Goal: Find specific page/section: Find specific page/section

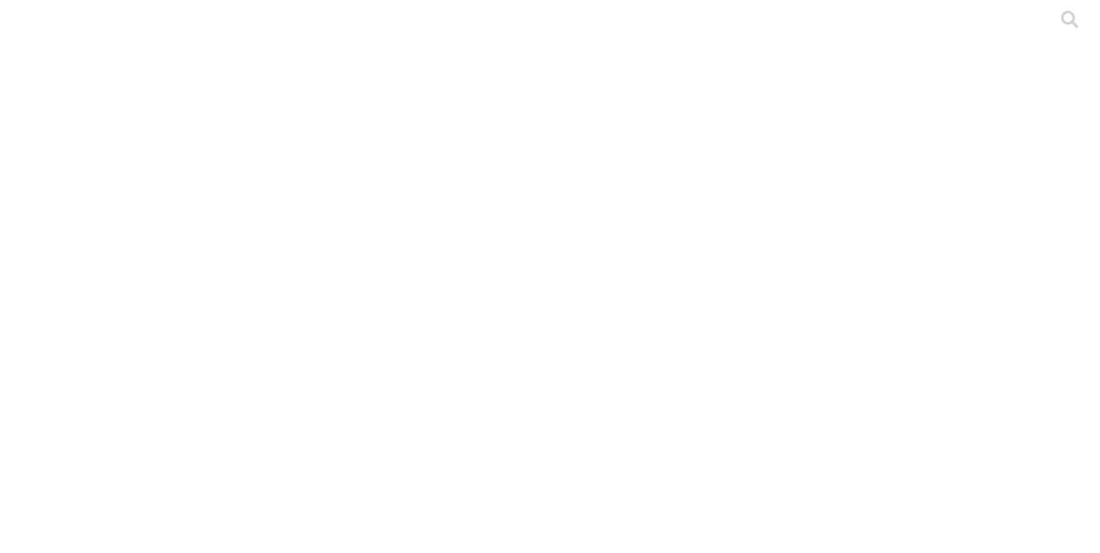
type input "consu"
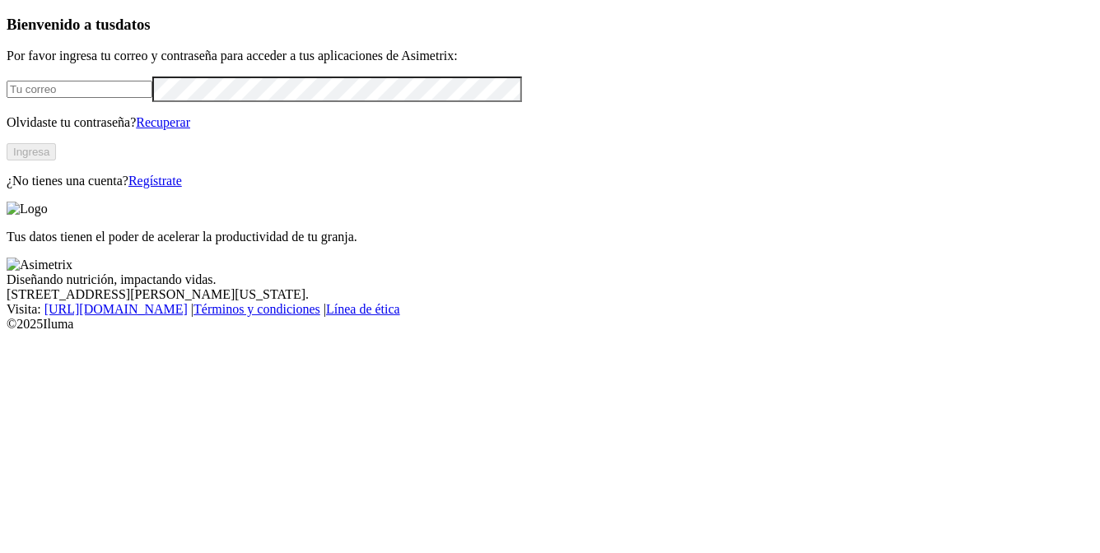
click at [152, 98] on input "email" at bounding box center [80, 89] width 146 height 17
type input "[PERSON_NAME][EMAIL_ADDRESS][PERSON_NAME][DOMAIN_NAME]"
click at [243, 189] on div "Bienvenido a tus datos Por favor ingresa tu correo y contraseña para acceder a …" at bounding box center [550, 102] width 1087 height 173
click at [56, 161] on button "Ingresa" at bounding box center [31, 151] width 49 height 17
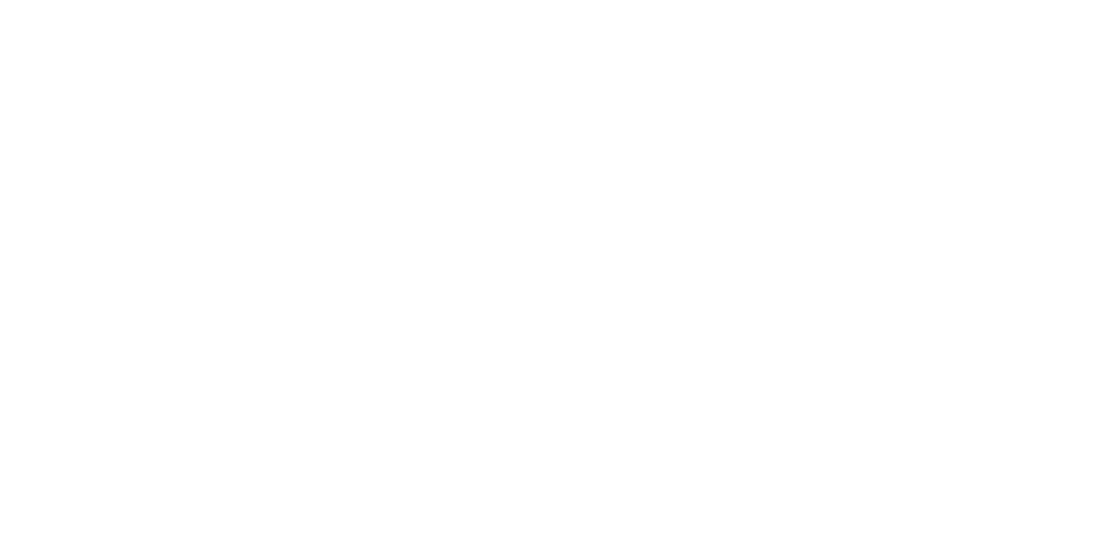
type input "as"
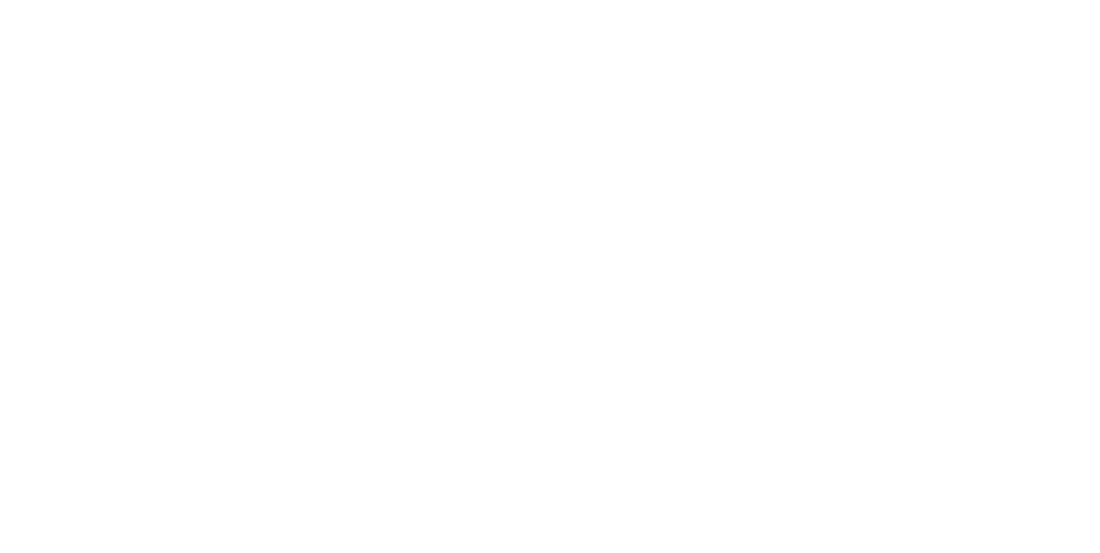
scroll to position [56, 0]
type input "s"
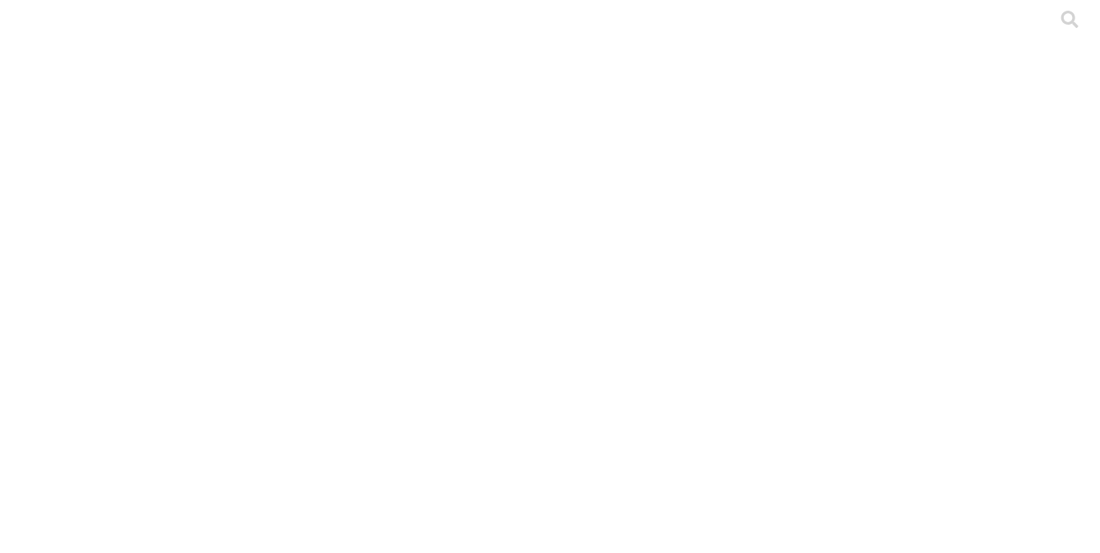
type input "g"
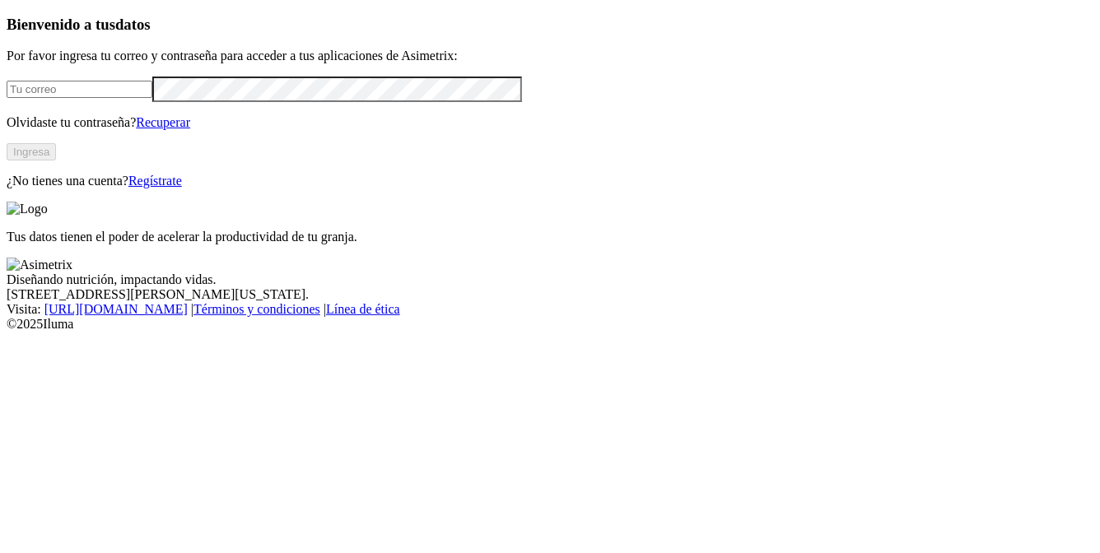
click at [152, 98] on input "email" at bounding box center [80, 89] width 146 height 17
type input "[PERSON_NAME][EMAIL_ADDRESS][PERSON_NAME][DOMAIN_NAME]"
click at [242, 189] on div "Bienvenido a tus datos Por favor ingresa tu correo y contraseña para acceder a …" at bounding box center [550, 102] width 1087 height 173
click at [56, 161] on button "Ingresa" at bounding box center [31, 151] width 49 height 17
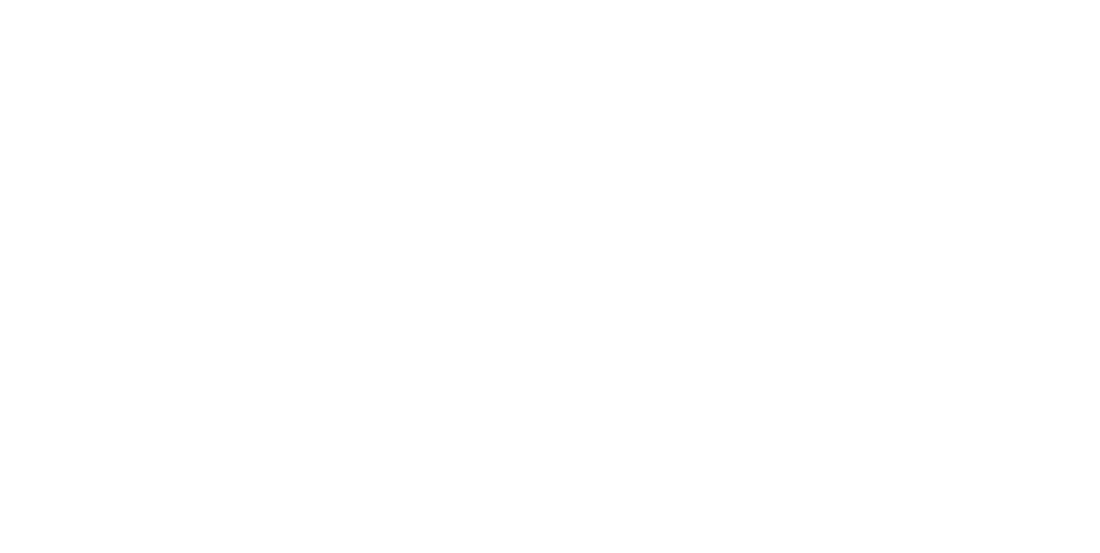
type input "C"
type input "GRU"
